Goal: Information Seeking & Learning: Learn about a topic

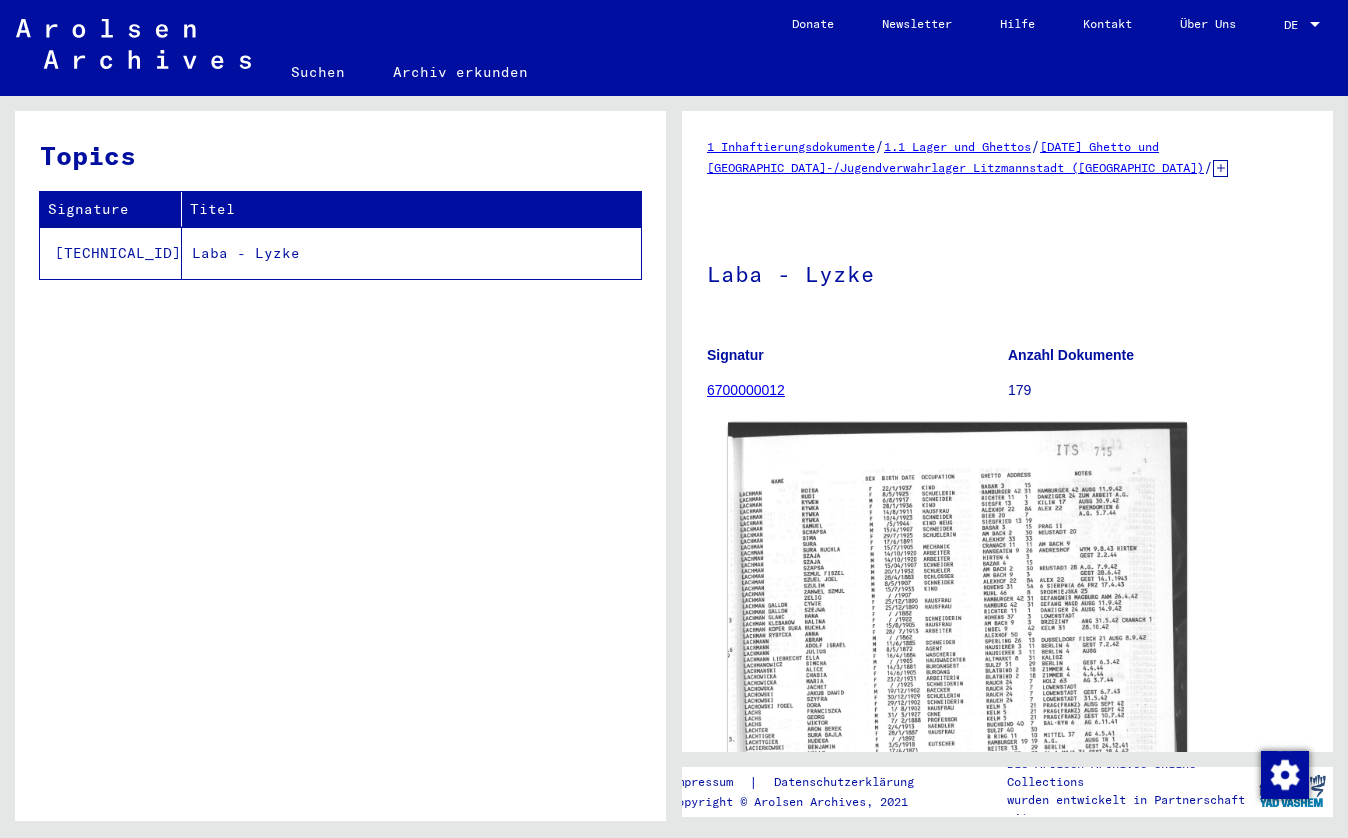
drag, startPoint x: 0, startPoint y: 0, endPoint x: 886, endPoint y: 641, distance: 1093.2
click at [886, 641] on img at bounding box center [957, 761] width 459 height 679
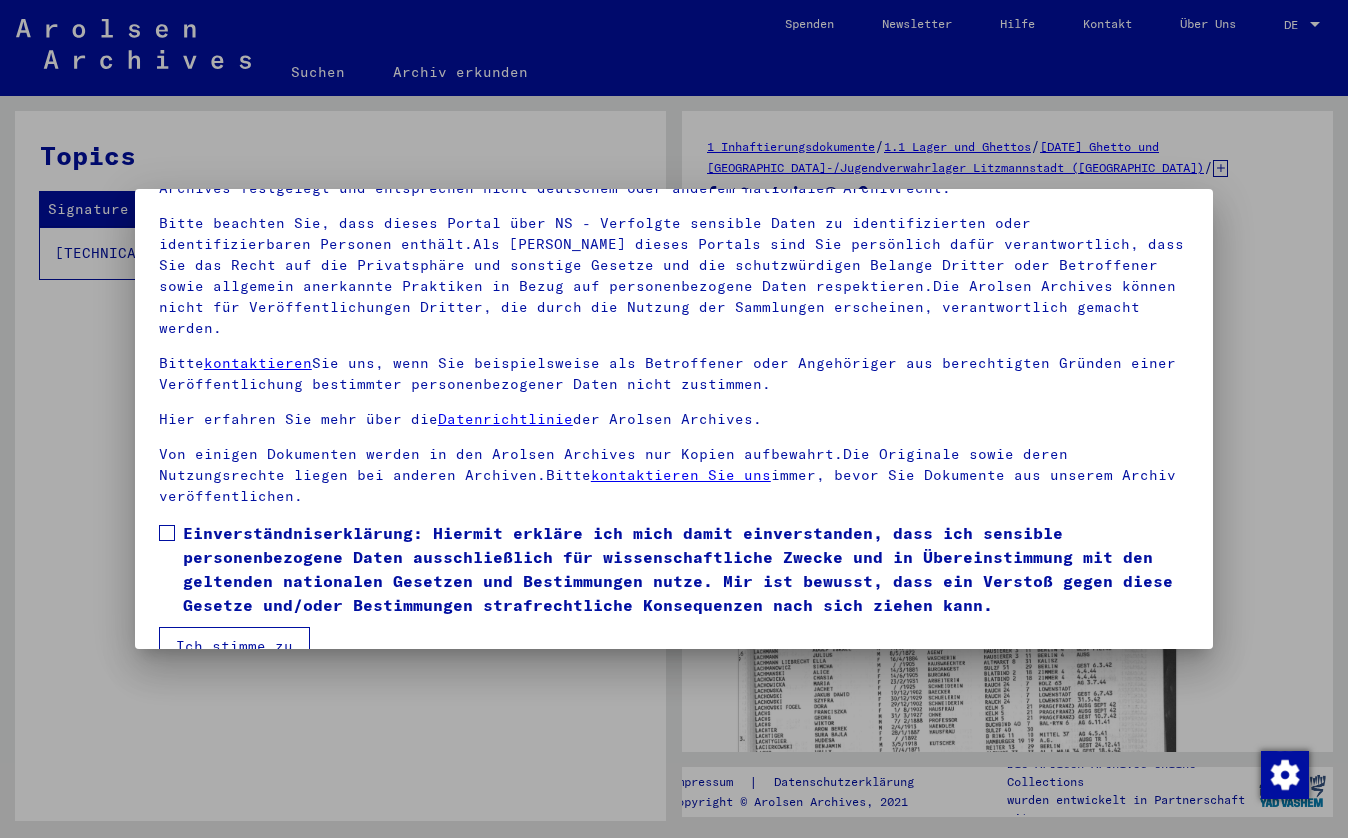
scroll to position [119, 0]
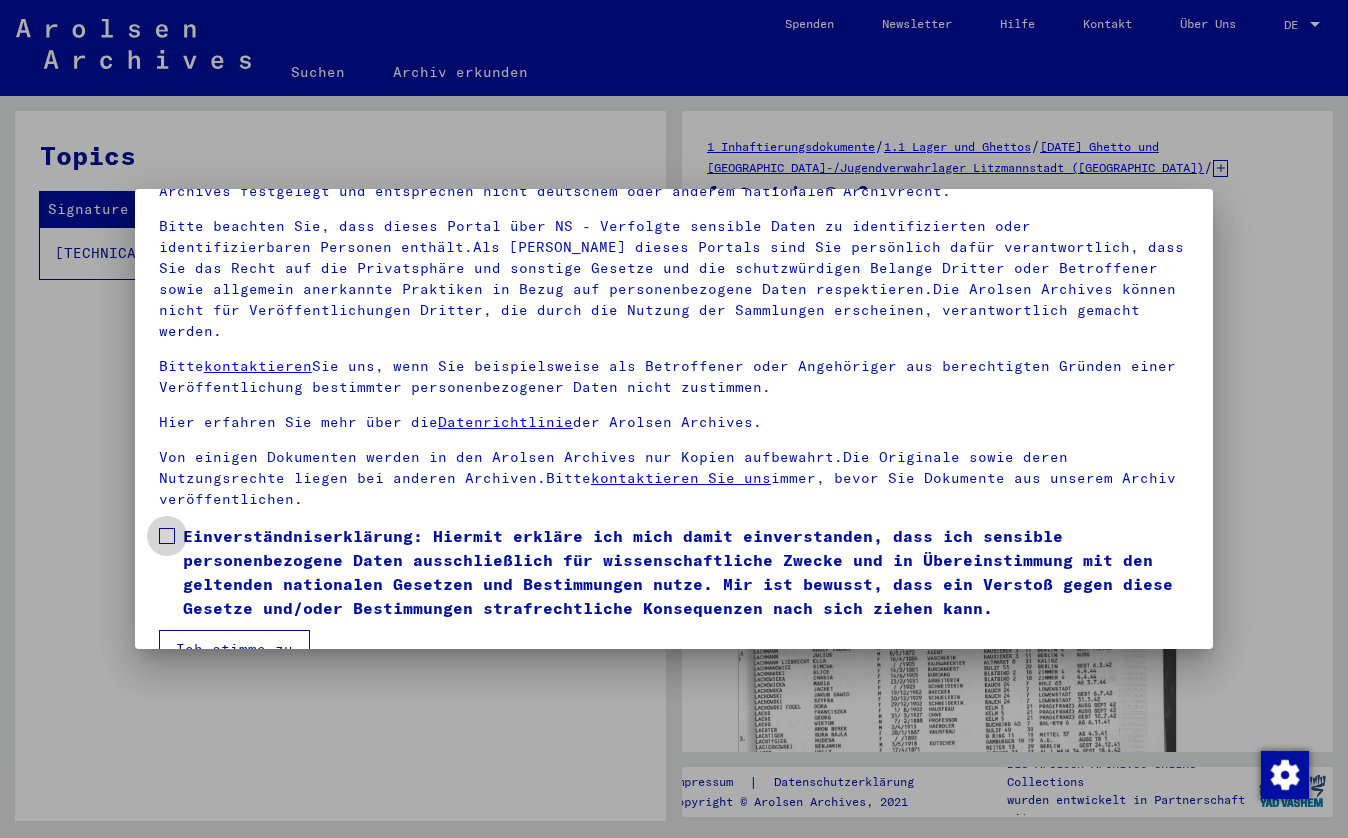
click at [174, 524] on label "Einverständniserklärung: Hiermit erkläre ich mich damit einverstanden, dass ich…" at bounding box center [674, 572] width 1030 height 96
click at [215, 630] on button "Ich stimme zu" at bounding box center [234, 649] width 151 height 38
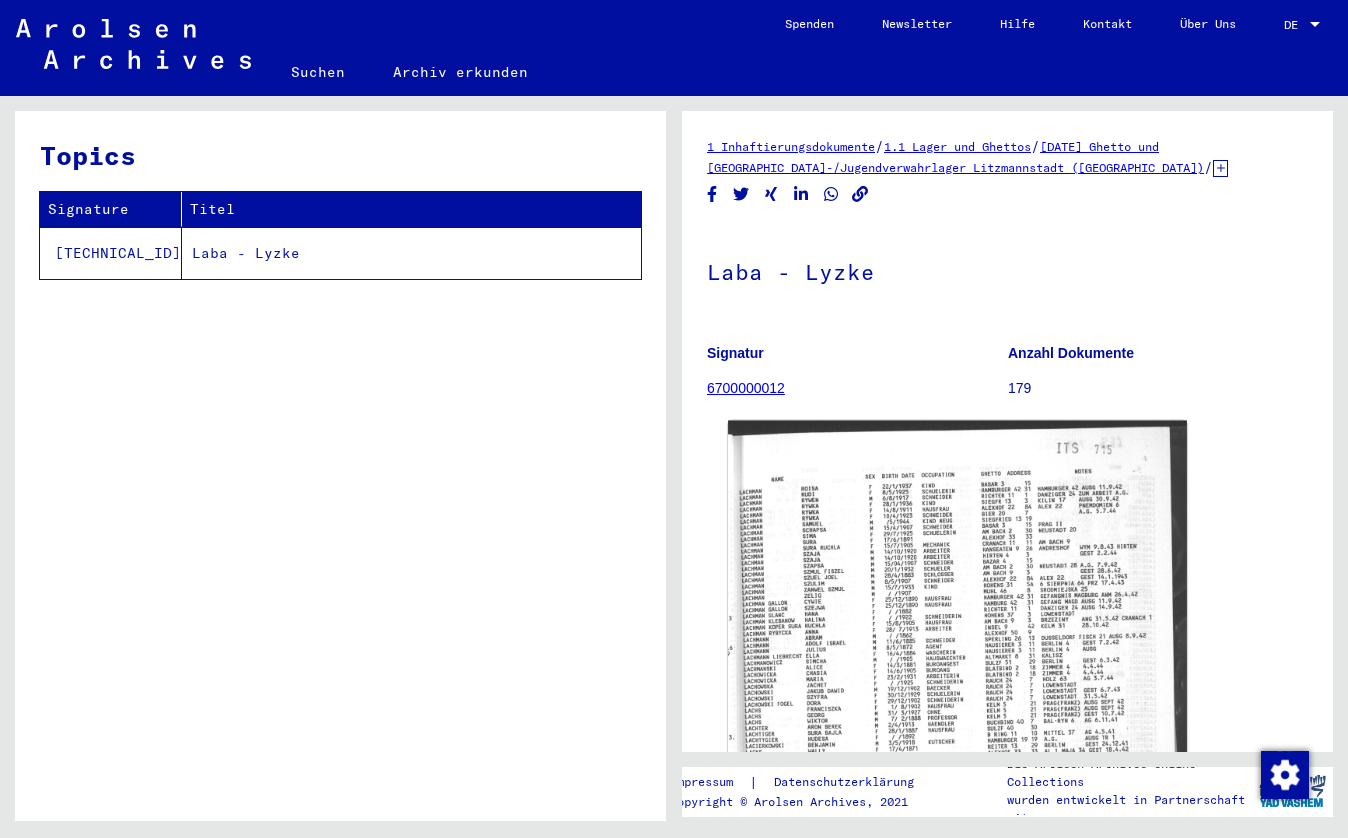
click at [853, 574] on img at bounding box center [957, 760] width 459 height 679
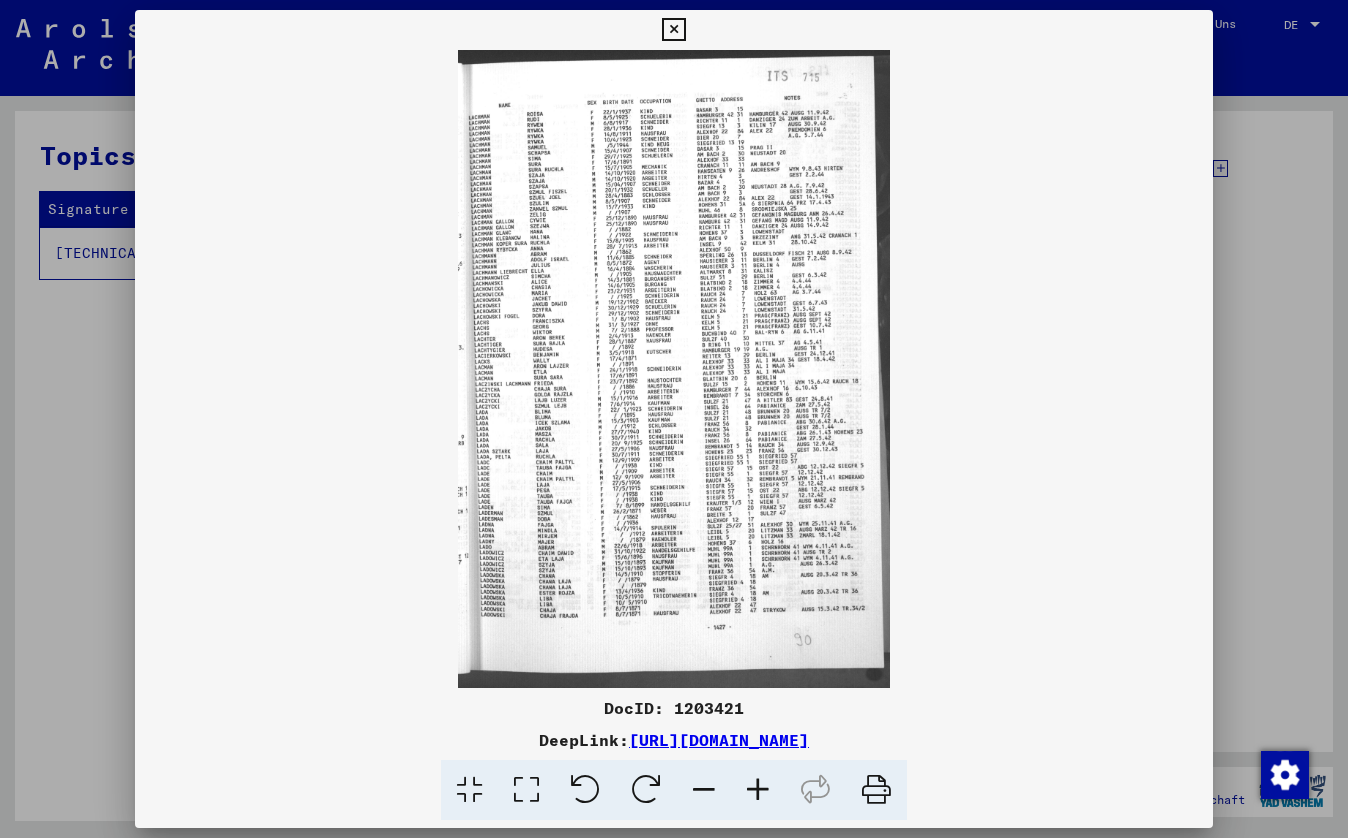
click at [753, 784] on icon at bounding box center [758, 790] width 54 height 61
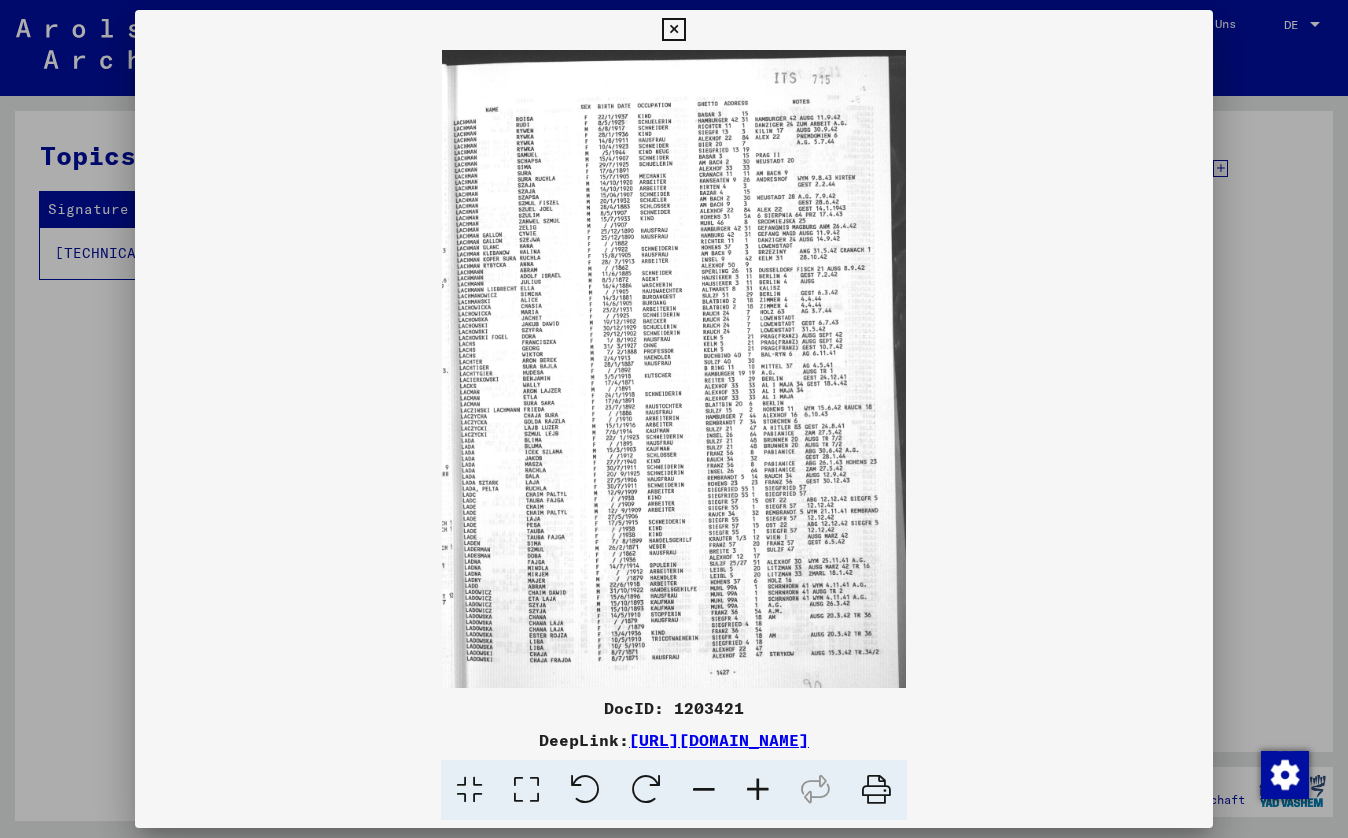
click at [754, 784] on icon at bounding box center [758, 790] width 54 height 61
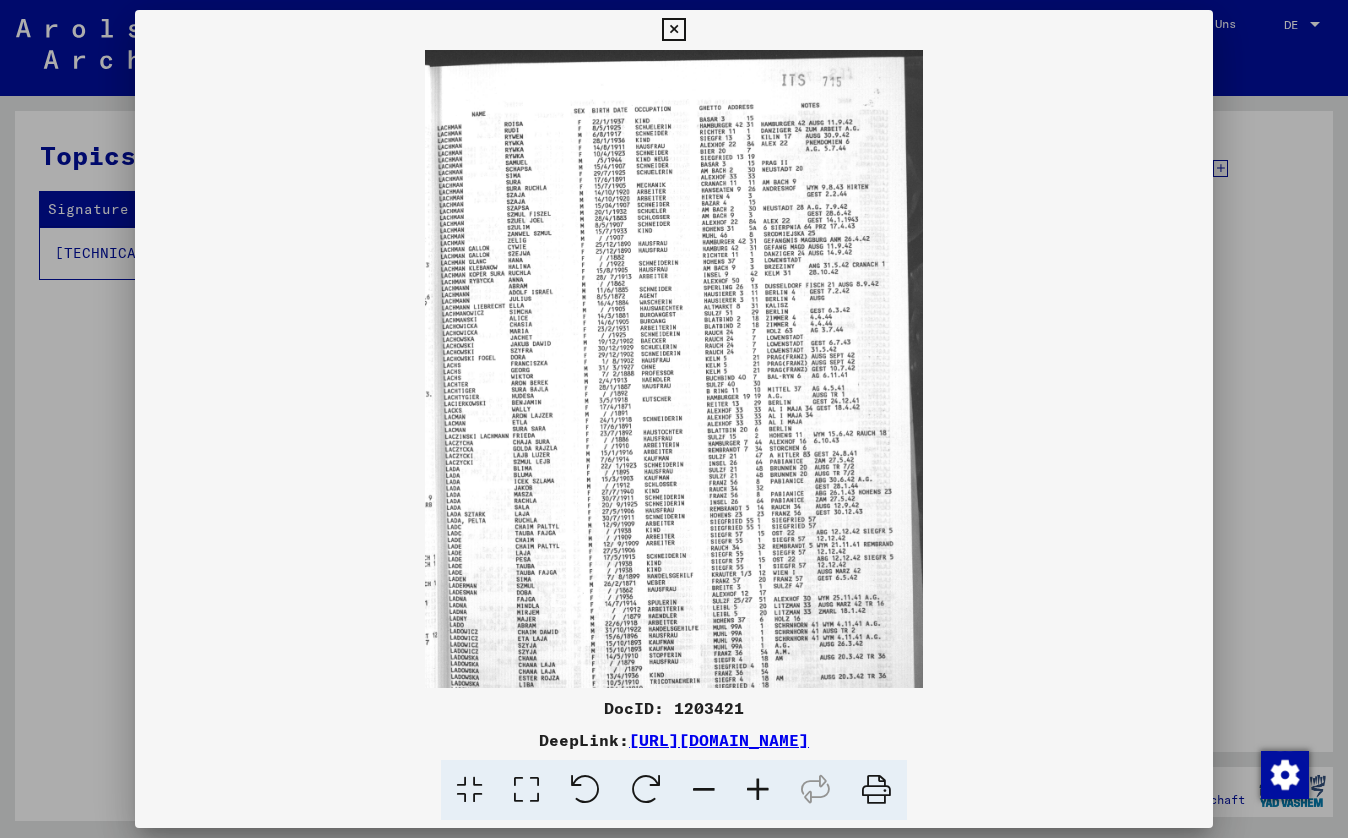
click at [754, 786] on icon at bounding box center [758, 790] width 54 height 61
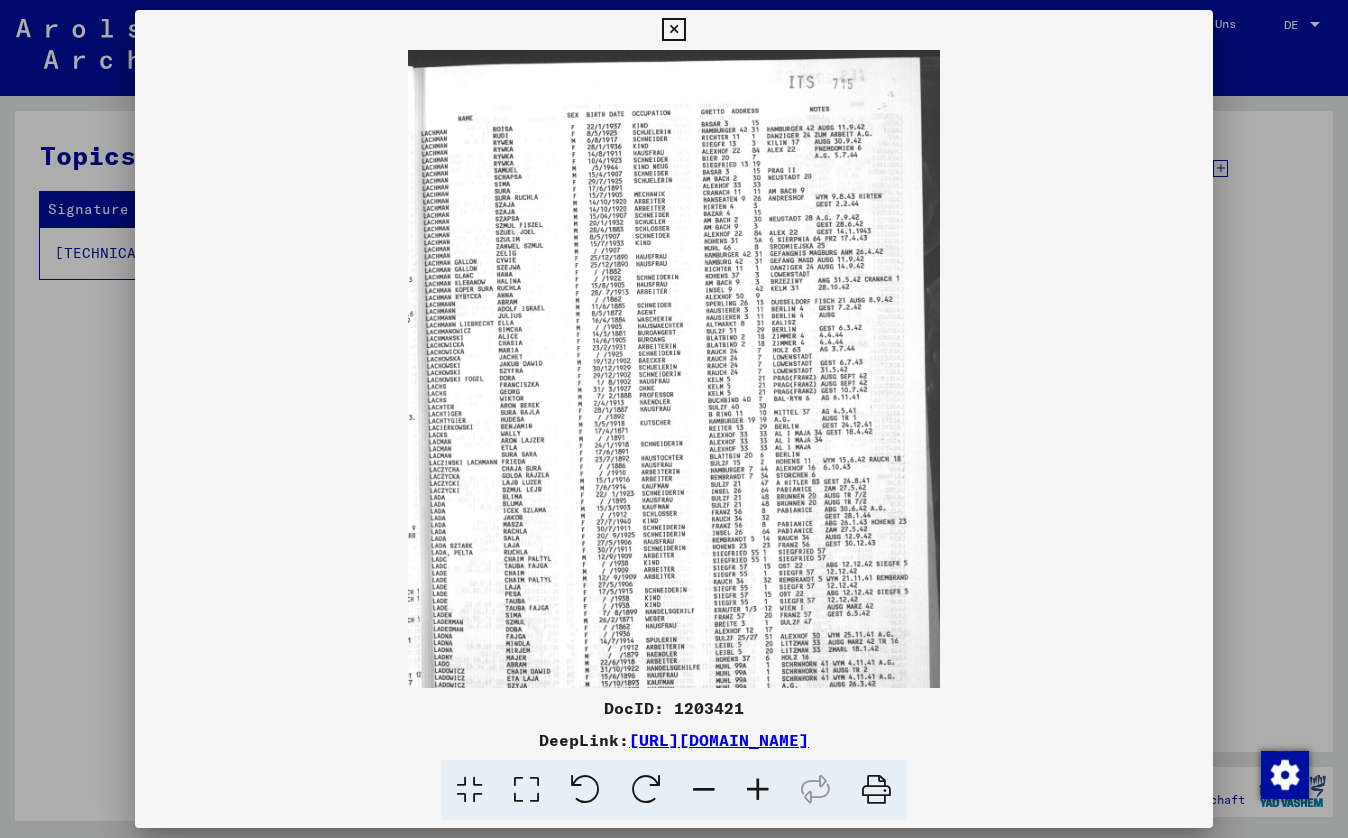
click at [754, 787] on icon at bounding box center [758, 790] width 54 height 61
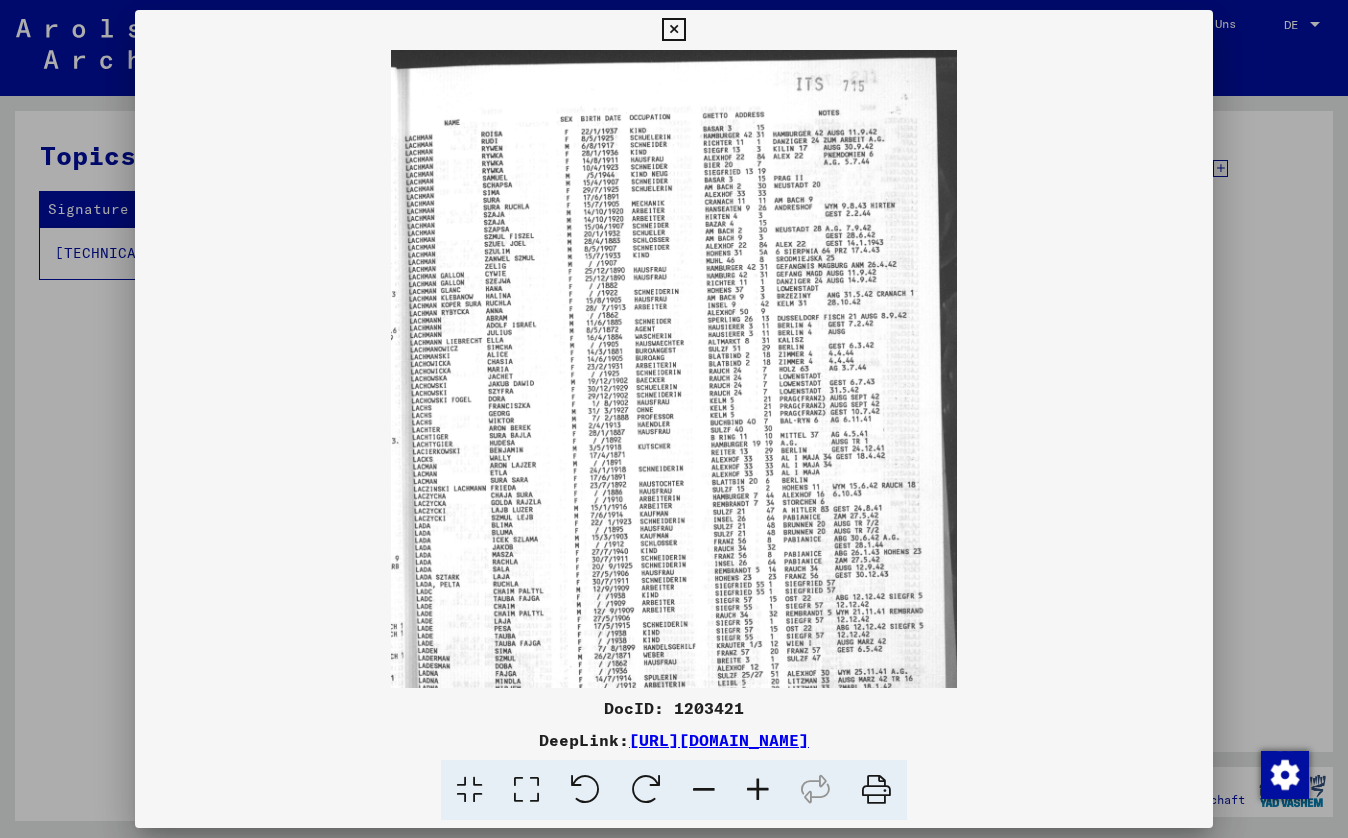
click at [756, 789] on icon at bounding box center [758, 790] width 54 height 61
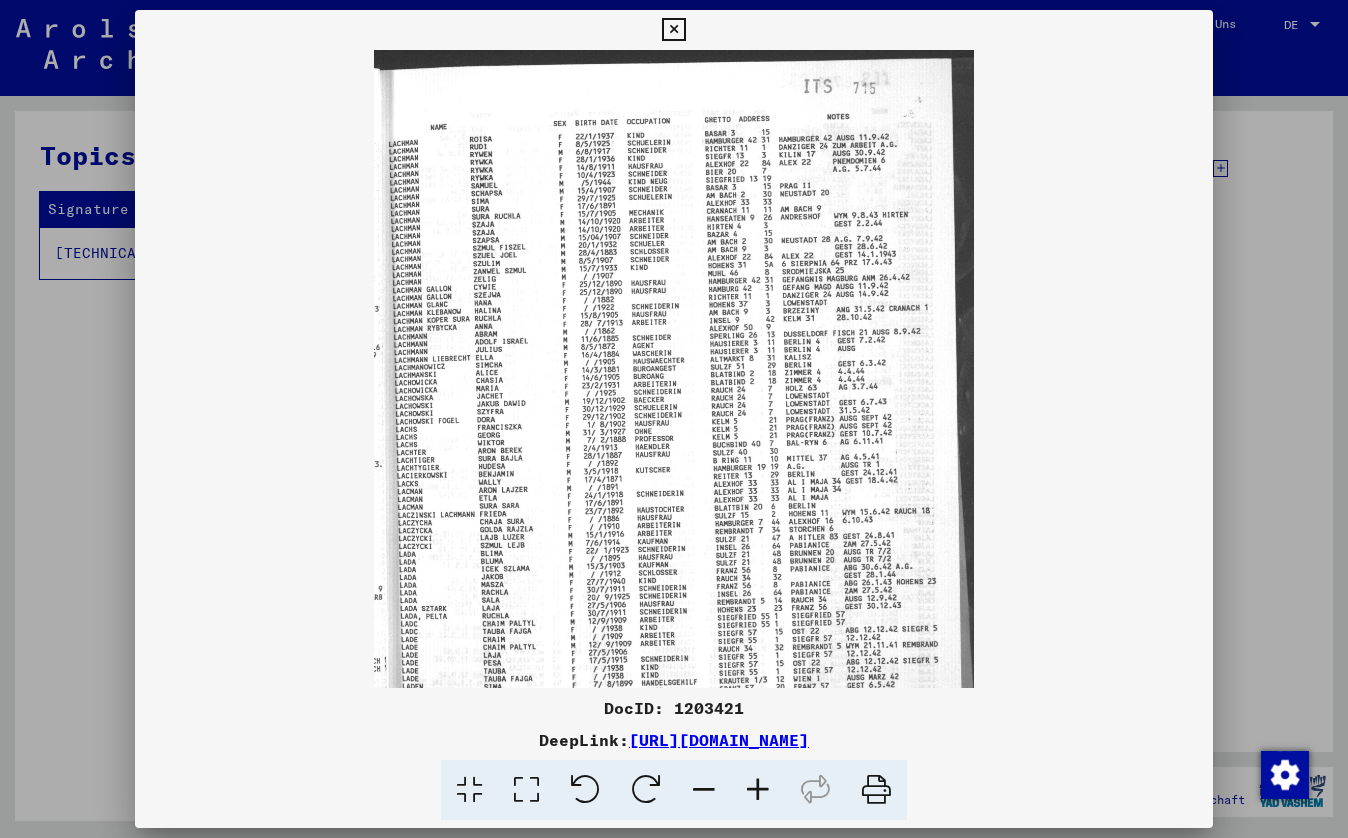
click at [757, 790] on icon at bounding box center [758, 790] width 54 height 61
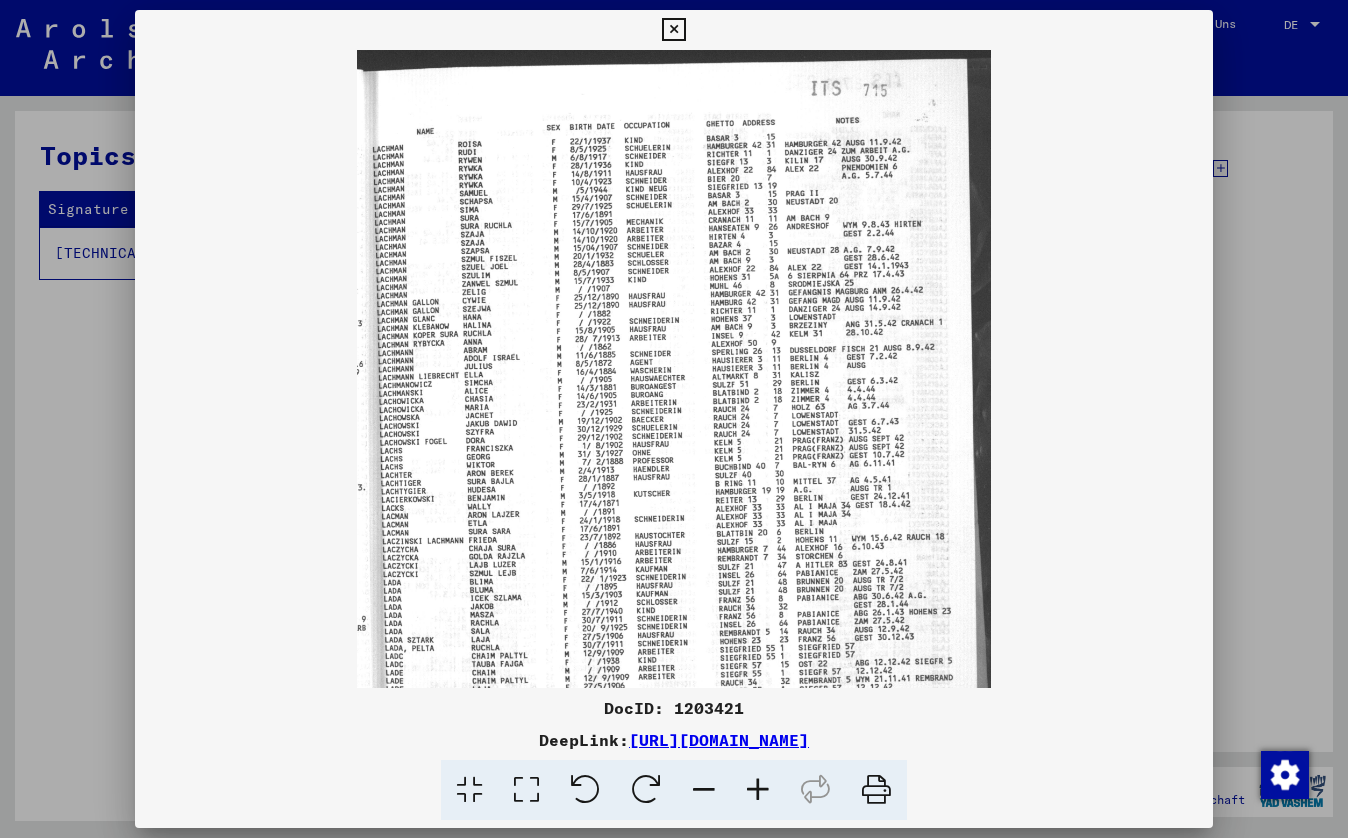
click at [757, 790] on icon at bounding box center [758, 790] width 54 height 61
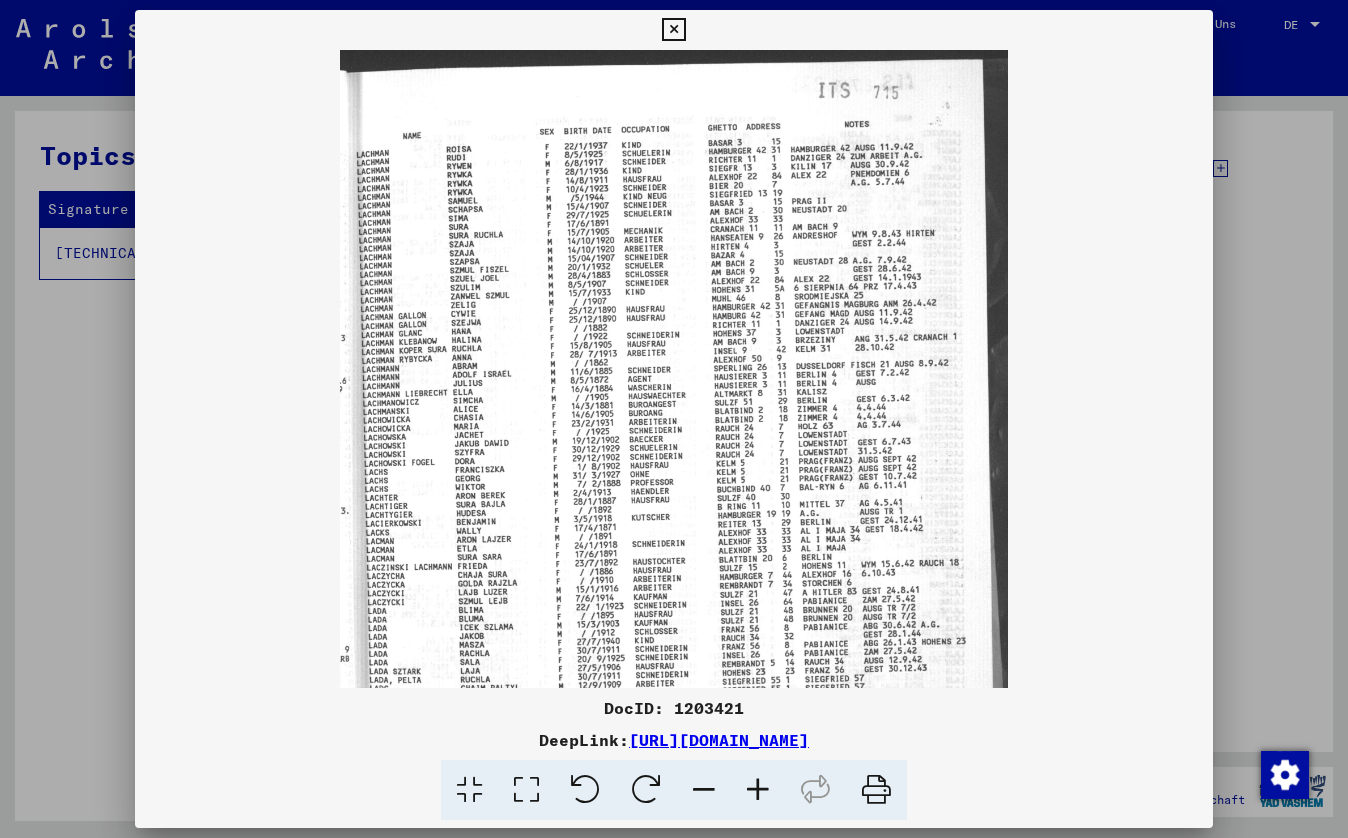
click at [757, 791] on icon at bounding box center [758, 790] width 54 height 61
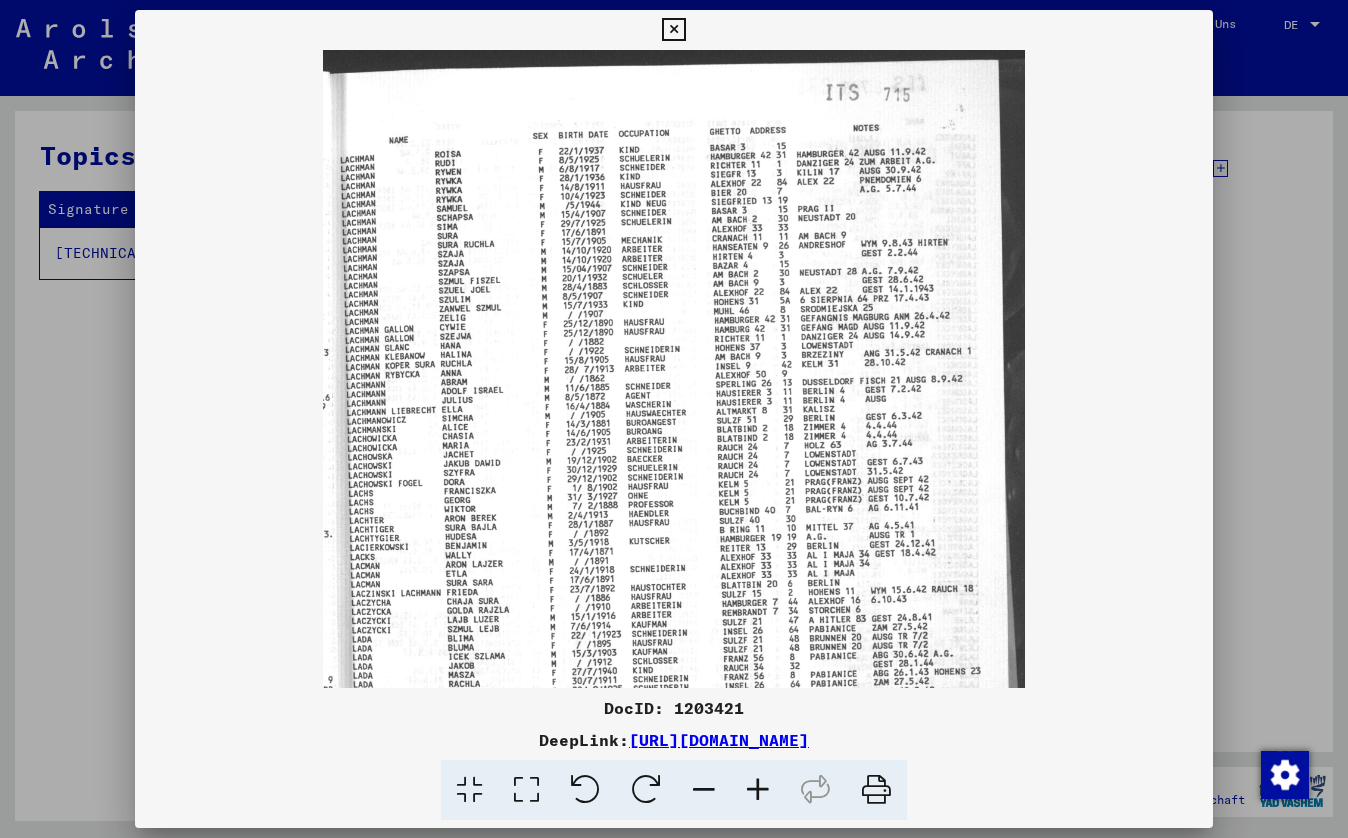
click at [679, 644] on img at bounding box center [674, 569] width 702 height 1038
click at [672, 630] on img at bounding box center [674, 569] width 702 height 1038
click at [671, 632] on img at bounding box center [674, 569] width 702 height 1038
click at [742, 668] on img at bounding box center [674, 569] width 702 height 1038
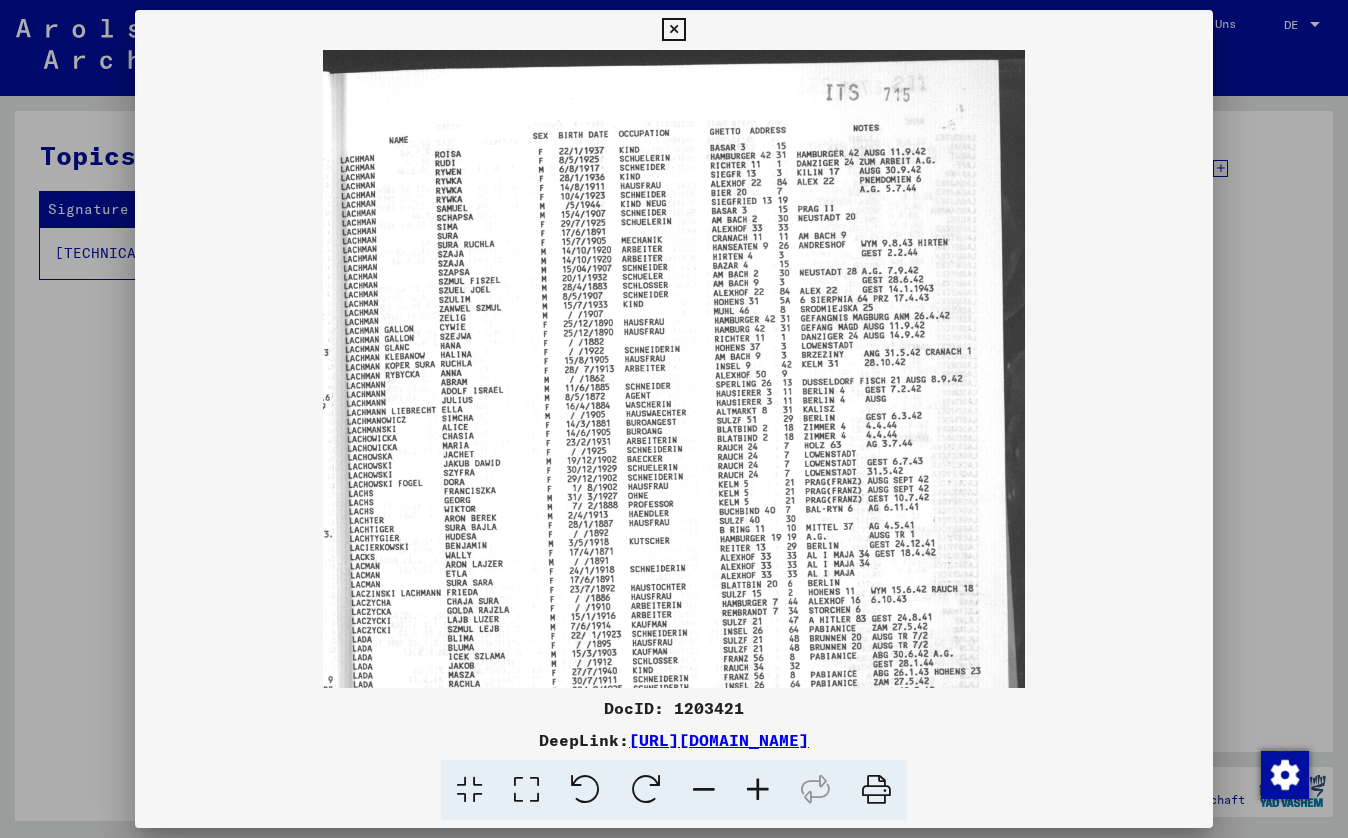
click at [629, 733] on link "[URL][DOMAIN_NAME]" at bounding box center [719, 740] width 180 height 20
